Goal: Complete application form: Complete application form

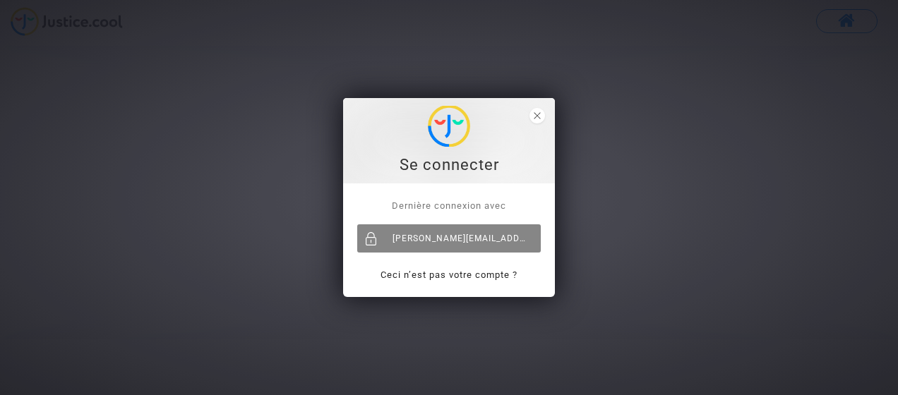
click at [436, 234] on div "[PERSON_NAME][EMAIL_ADDRESS][PERSON_NAME][DOMAIN_NAME]" at bounding box center [449, 239] width 184 height 28
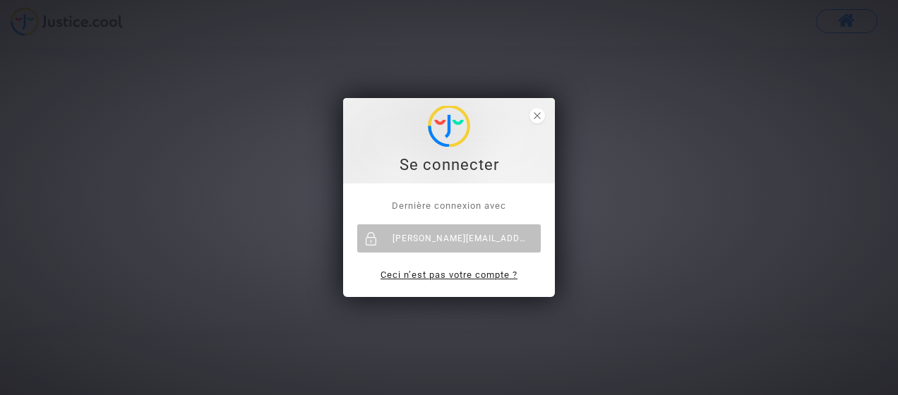
click at [426, 273] on link "Ceci n’est pas votre compte ?" at bounding box center [449, 275] width 137 height 11
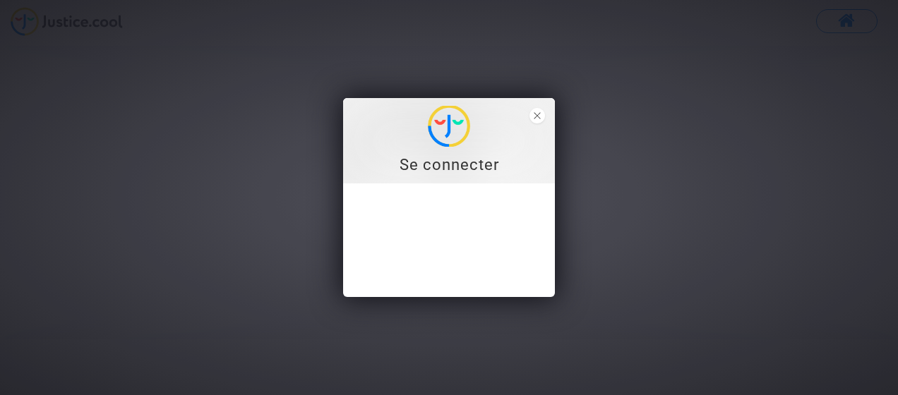
type input "[PERSON_NAME][EMAIL_ADDRESS][PERSON_NAME][DOMAIN_NAME]"
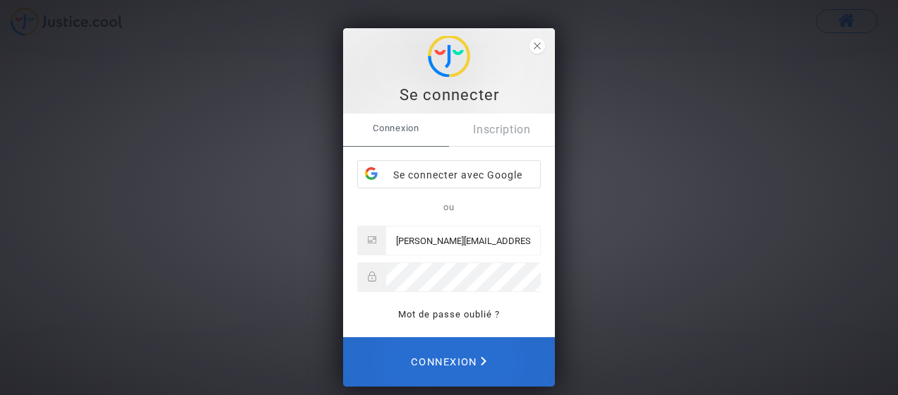
click at [436, 359] on span "Connexion" at bounding box center [449, 362] width 76 height 31
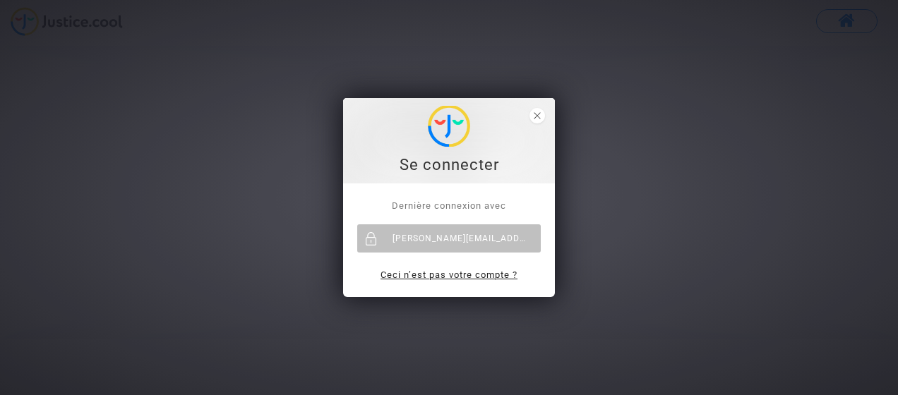
click at [448, 275] on link "Ceci n’est pas votre compte ?" at bounding box center [449, 275] width 137 height 11
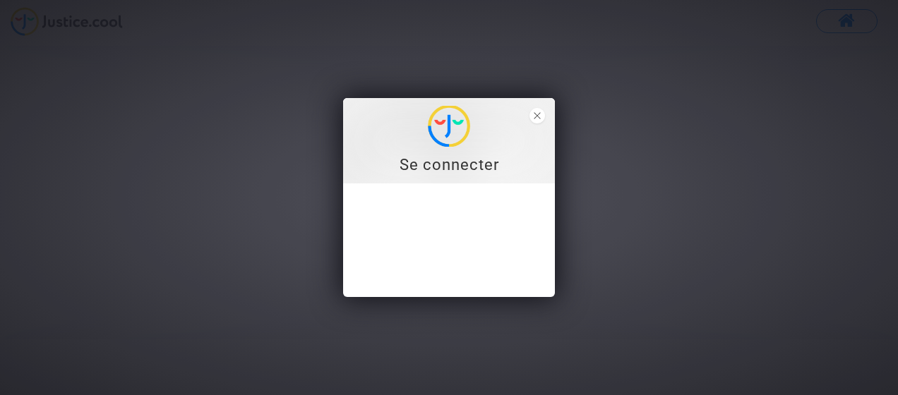
type input "[PERSON_NAME][EMAIL_ADDRESS][PERSON_NAME][DOMAIN_NAME]"
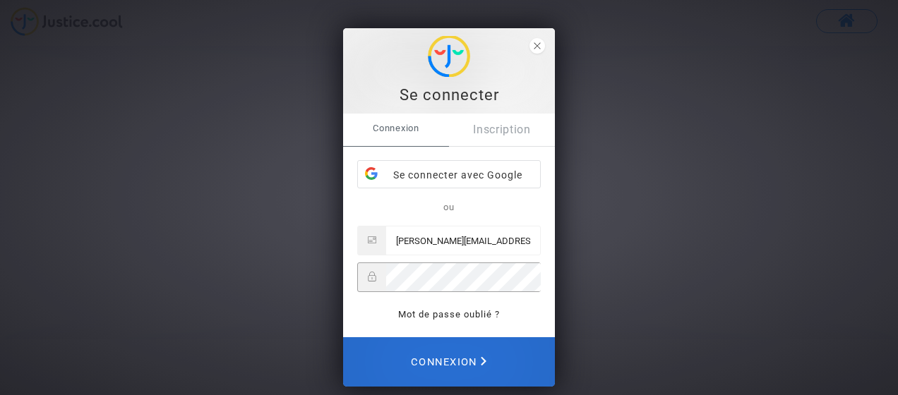
click at [425, 362] on span "Connexion" at bounding box center [449, 362] width 76 height 31
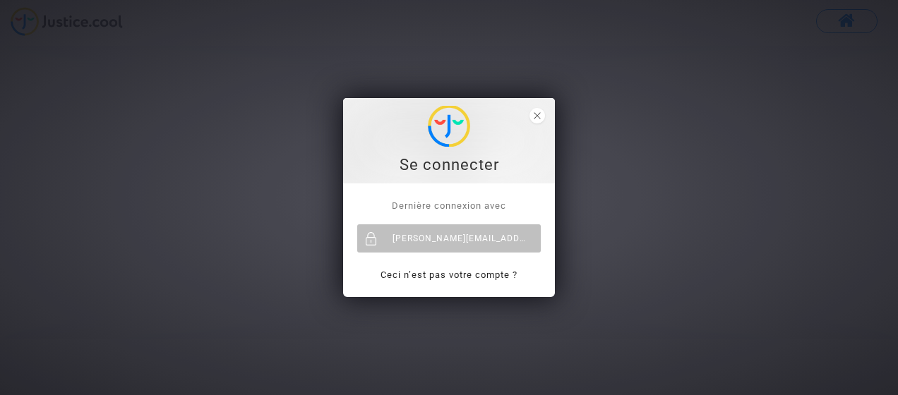
click at [442, 205] on span "Dernière connexion avec" at bounding box center [449, 206] width 114 height 11
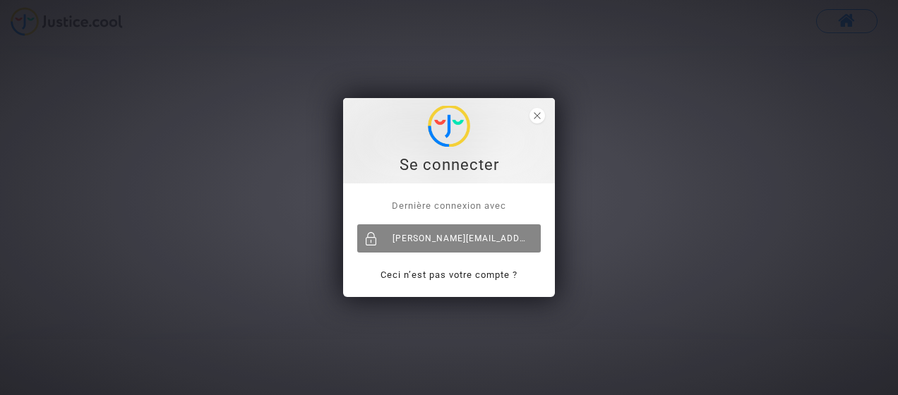
click at [432, 236] on div "[PERSON_NAME][EMAIL_ADDRESS][PERSON_NAME][DOMAIN_NAME]" at bounding box center [449, 239] width 184 height 28
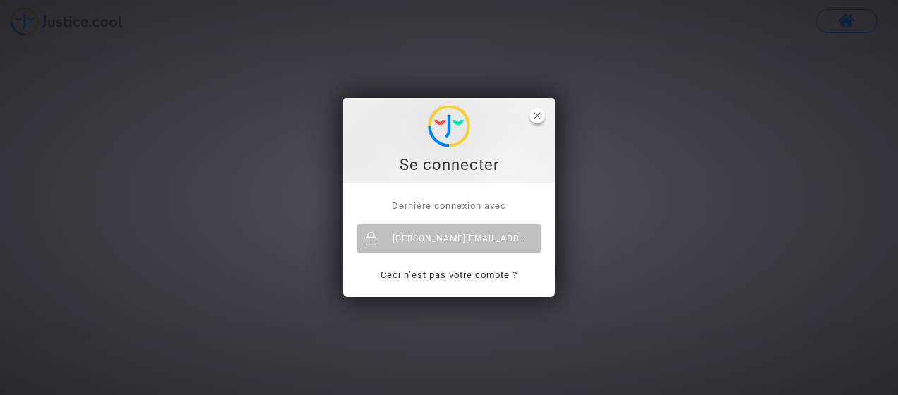
click at [533, 116] on span "close" at bounding box center [538, 116] width 16 height 16
